Goal: Transaction & Acquisition: Purchase product/service

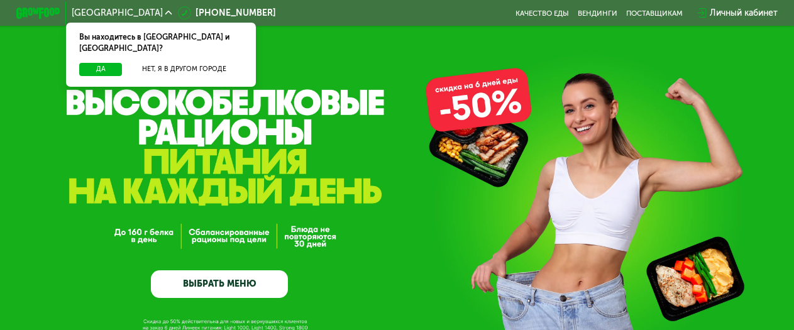
scroll to position [63, 0]
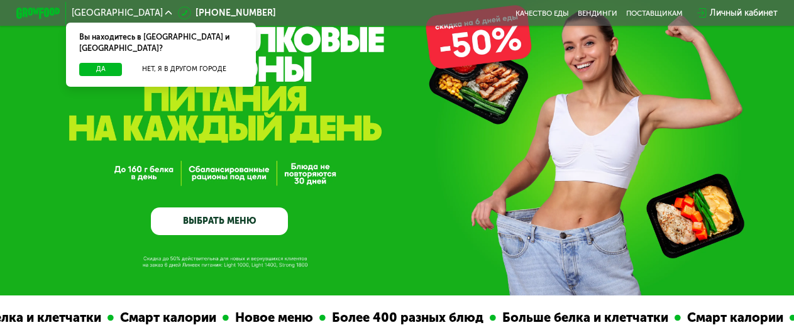
click at [160, 181] on div "GrowFood — доставка правильного питания ВЫБРАТЬ МЕНЮ" at bounding box center [219, 149] width 137 height 171
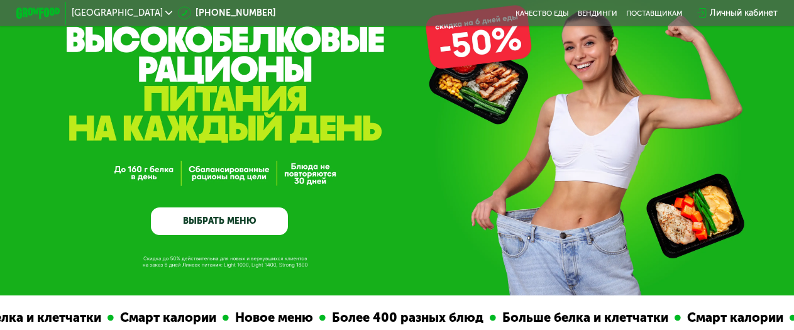
click at [160, 181] on div "GrowFood — доставка правильного питания ВЫБРАТЬ МЕНЮ" at bounding box center [219, 149] width 137 height 171
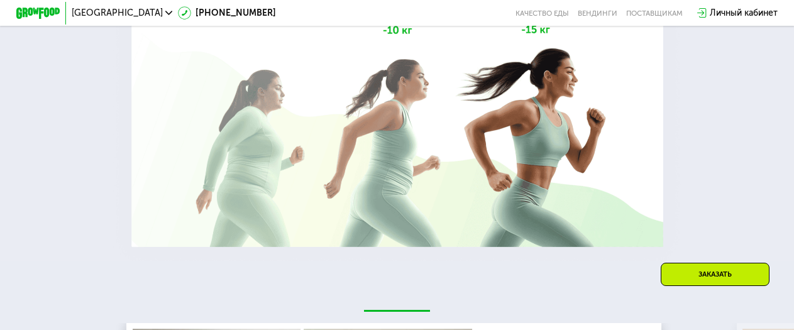
scroll to position [2013, 0]
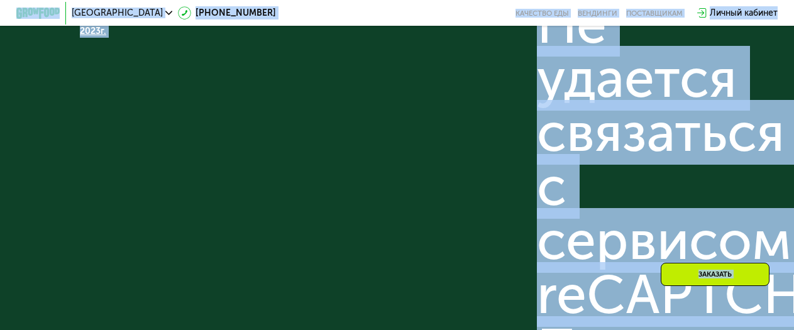
scroll to position [2748, 0]
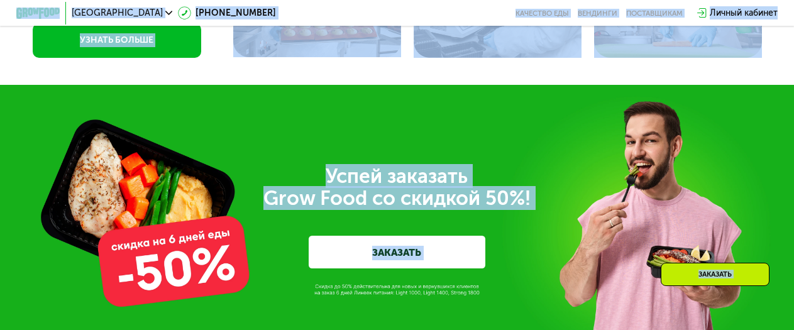
click at [238, 248] on div "Успей заказать  Grow Food со скидкой 50%! ЗАКАЗАТЬ" at bounding box center [397, 217] width 618 height 104
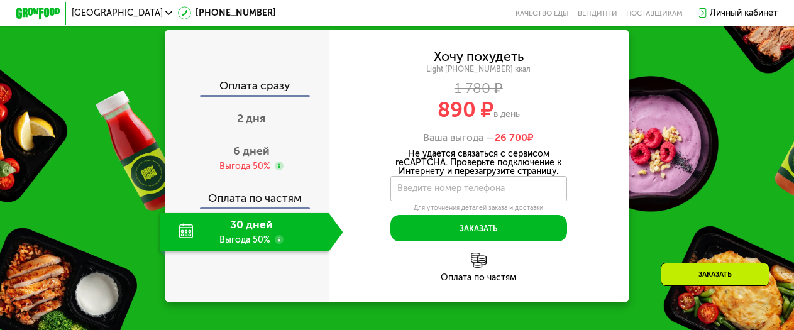
scroll to position [1553, 0]
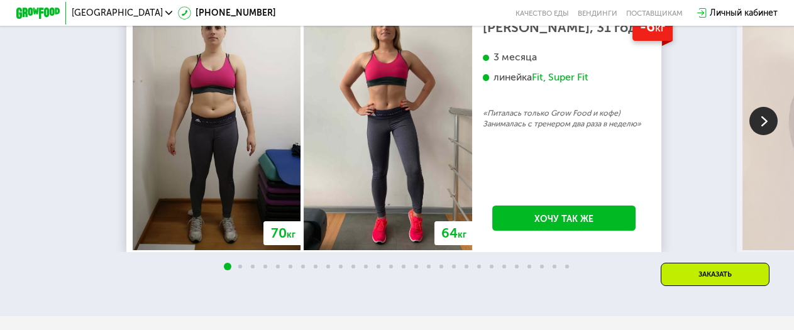
click at [549, 225] on link "Хочу так же" at bounding box center [564, 218] width 143 height 25
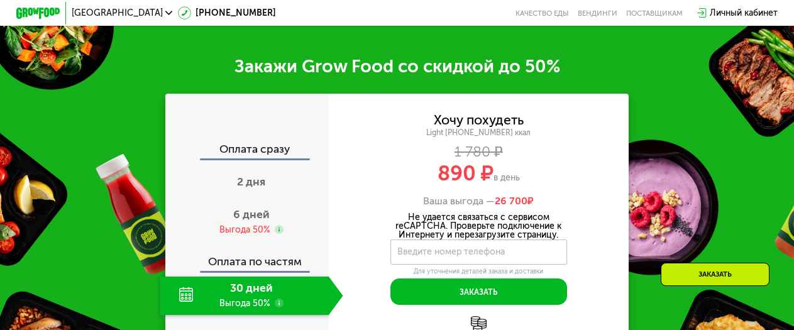
click at [647, 251] on div "Закажи Grow Food со скидкой до 50% Оплата сразу 2 дня 6 дней Выгода 50% Оплата …" at bounding box center [397, 210] width 794 height 377
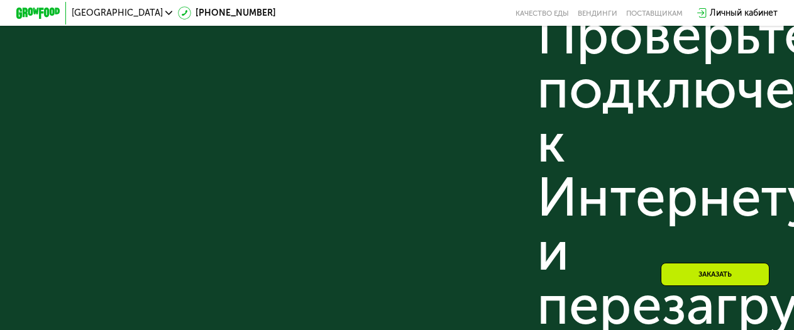
scroll to position [3774, 0]
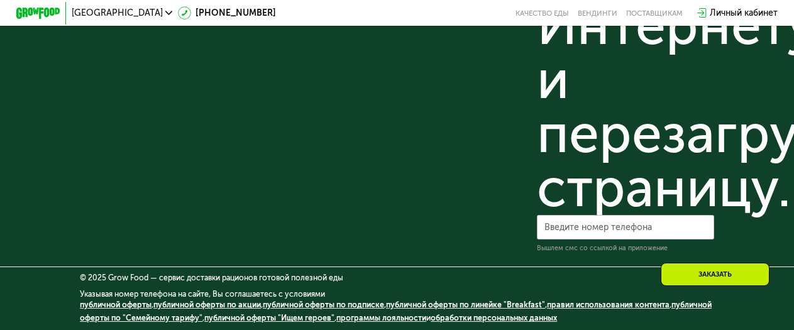
click at [534, 316] on link "обработки персональных данных" at bounding box center [494, 317] width 126 height 9
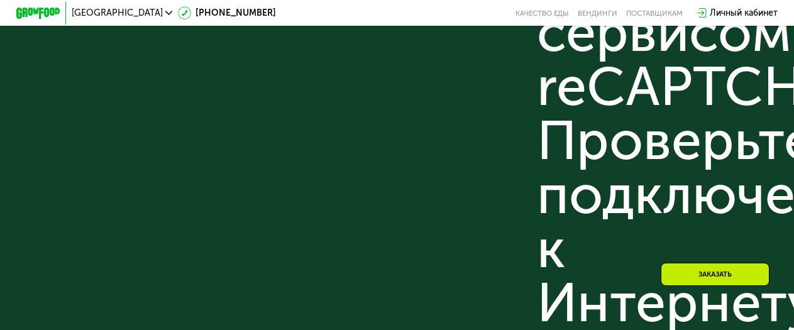
click at [535, 317] on div "Готовая полезная еда с доставкой на дом ООО «ГФ Трейд» ОГРН 1187847365309, ИНН …" at bounding box center [397, 91] width 635 height 879
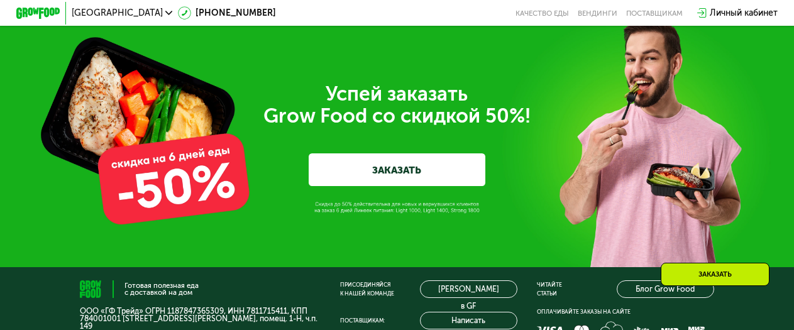
scroll to position [2767, 0]
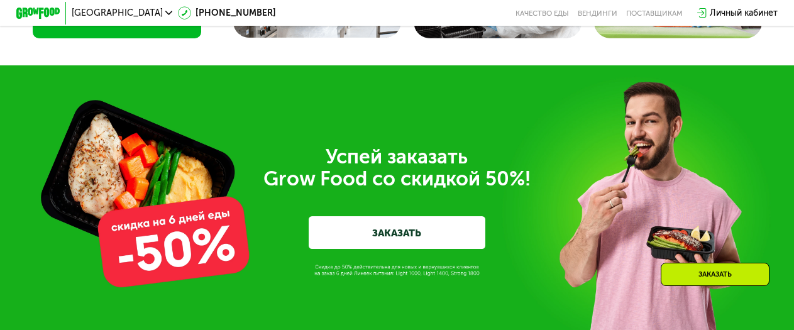
click at [535, 317] on div "Успей заказать  Grow Food со скидкой 50%! ЗАКАЗАТЬ" at bounding box center [397, 197] width 794 height 265
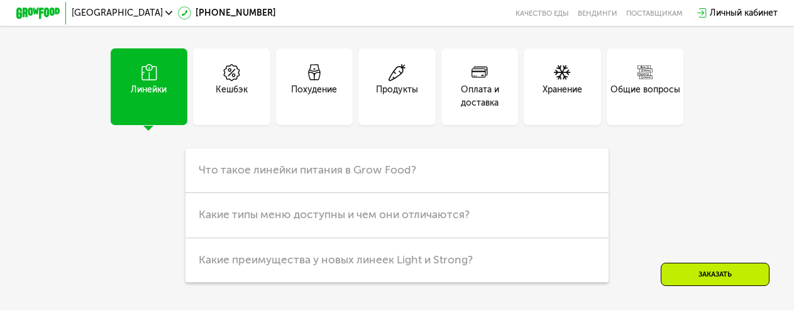
scroll to position [2138, 0]
